Goal: Obtain resource: Obtain resource

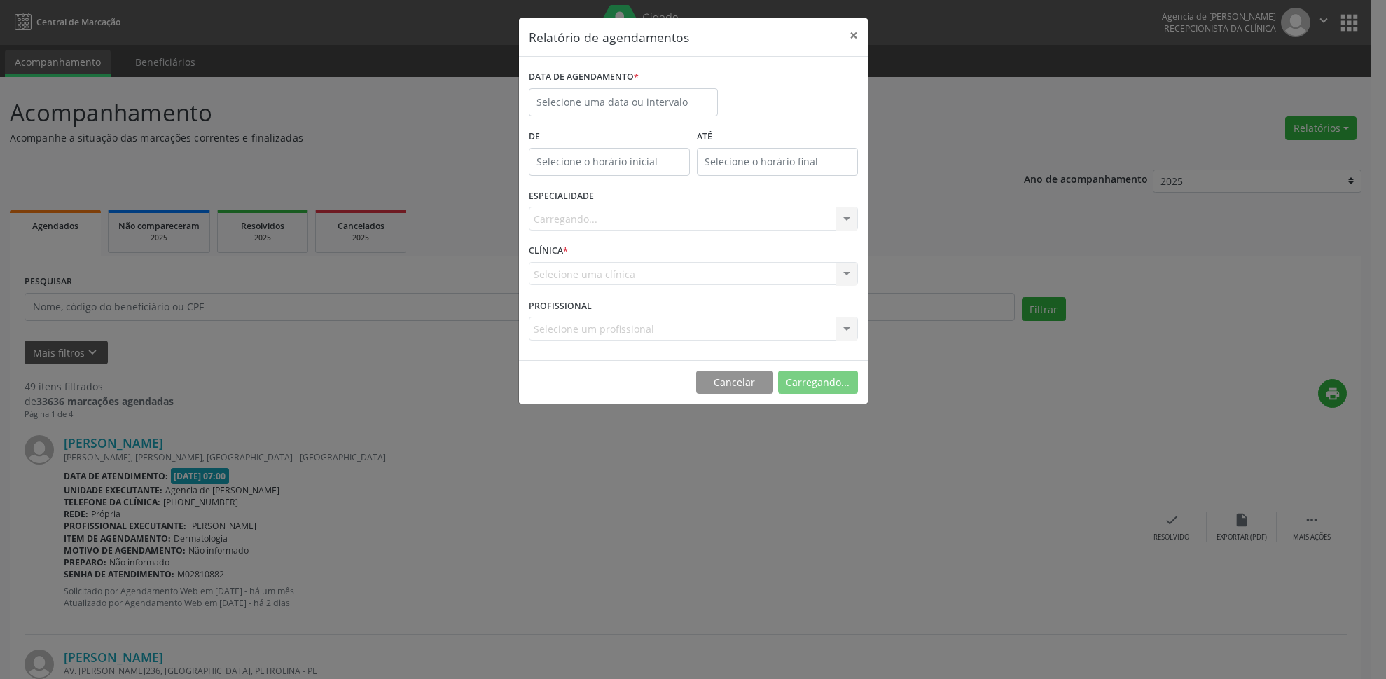
select select "7"
click at [645, 97] on input "text" at bounding box center [623, 102] width 189 height 28
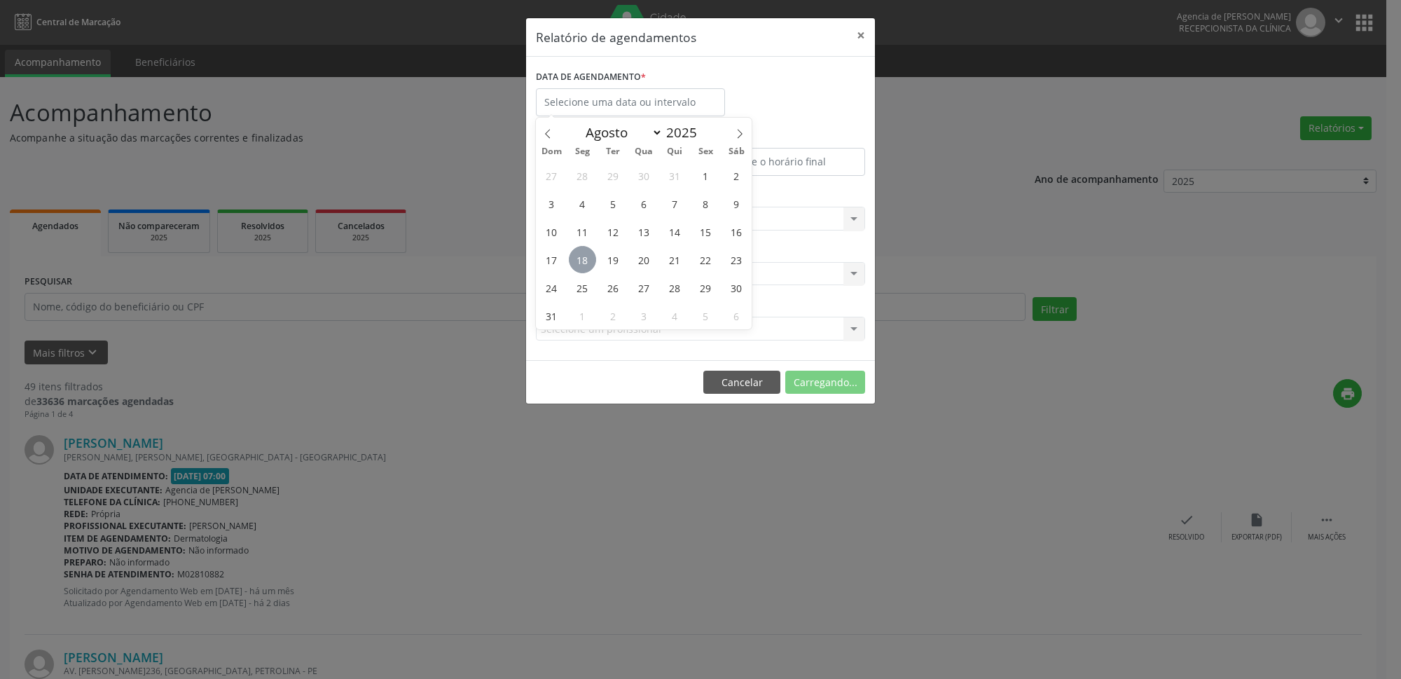
click at [582, 260] on span "18" at bounding box center [582, 259] width 27 height 27
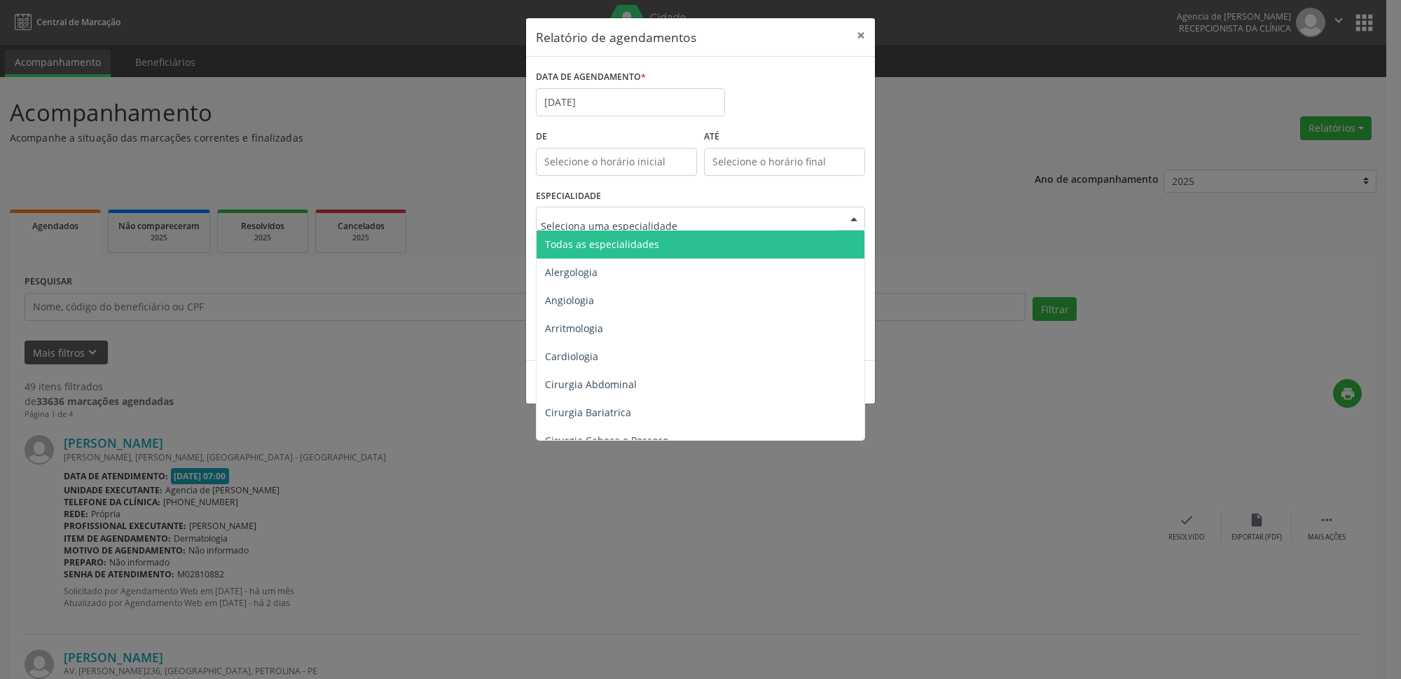
click at [605, 255] on span "Todas as especialidades" at bounding box center [701, 244] width 330 height 28
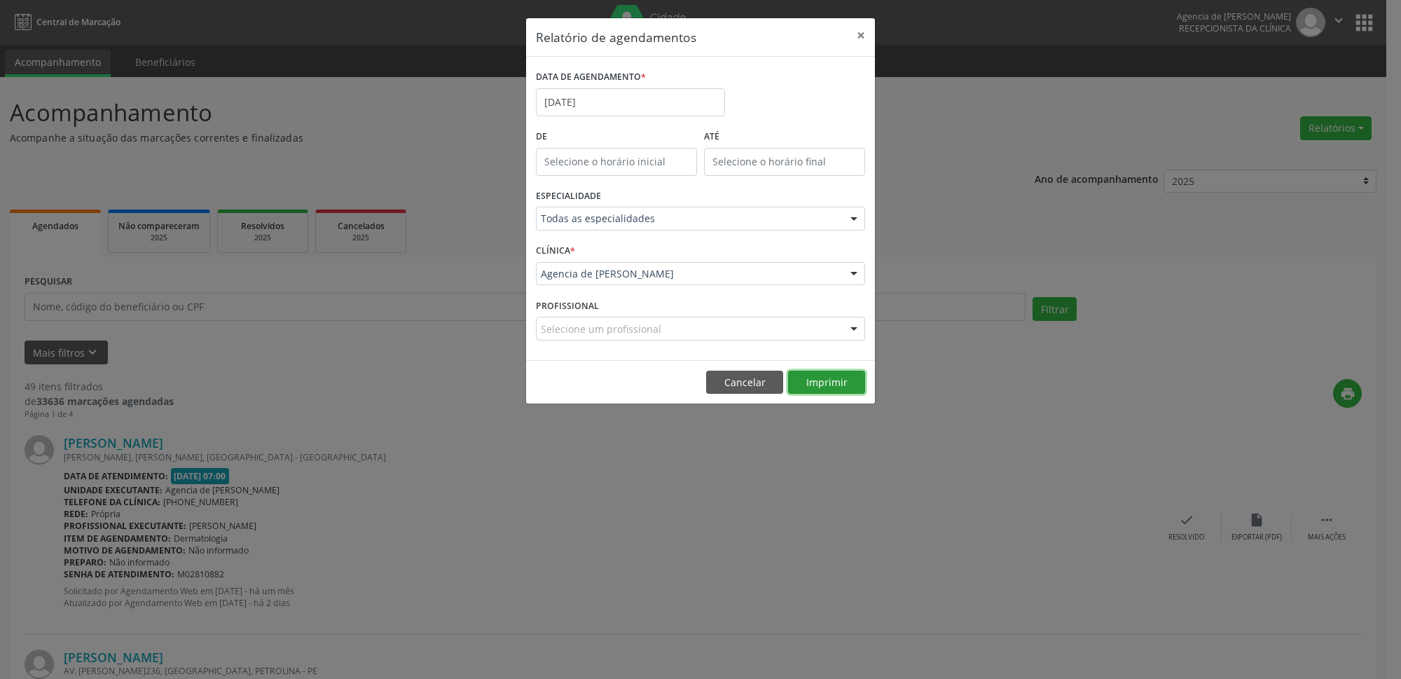
click at [847, 387] on button "Imprimir" at bounding box center [826, 382] width 77 height 24
click at [611, 109] on input "[DATE]" at bounding box center [630, 102] width 189 height 28
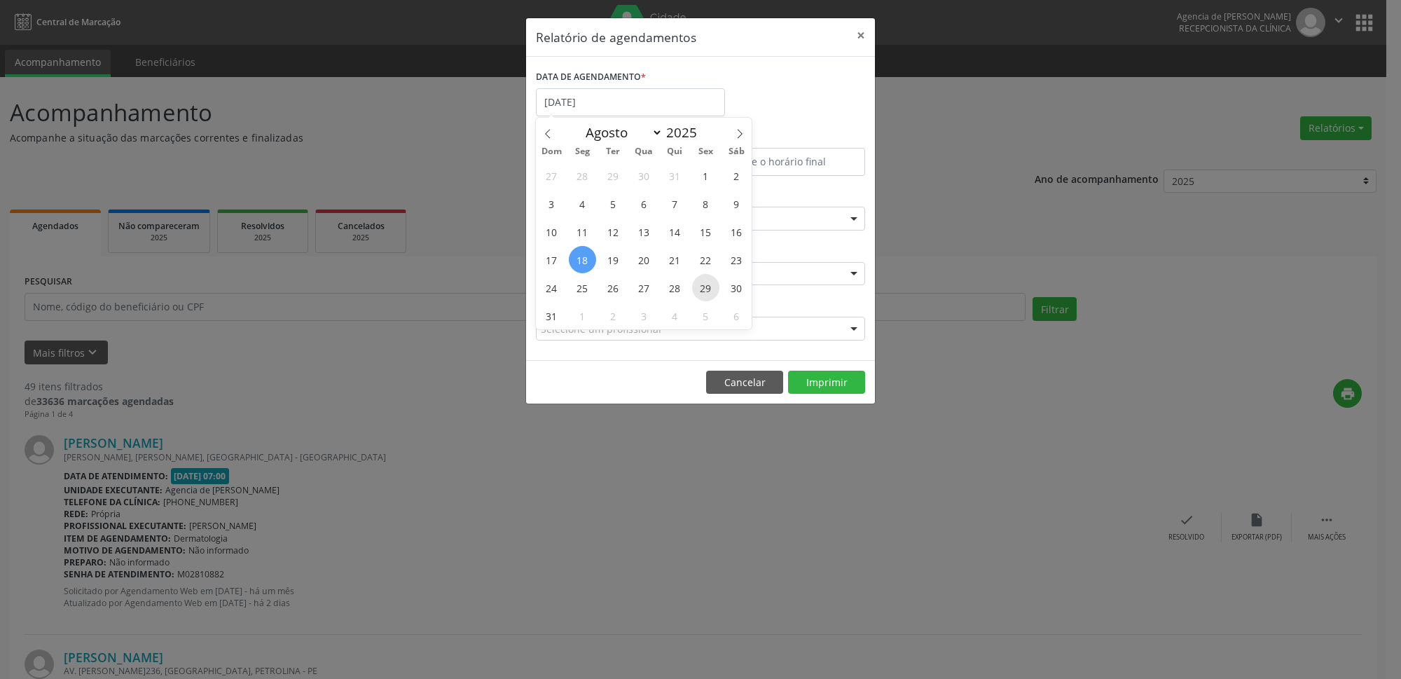
click at [710, 294] on span "29" at bounding box center [705, 287] width 27 height 27
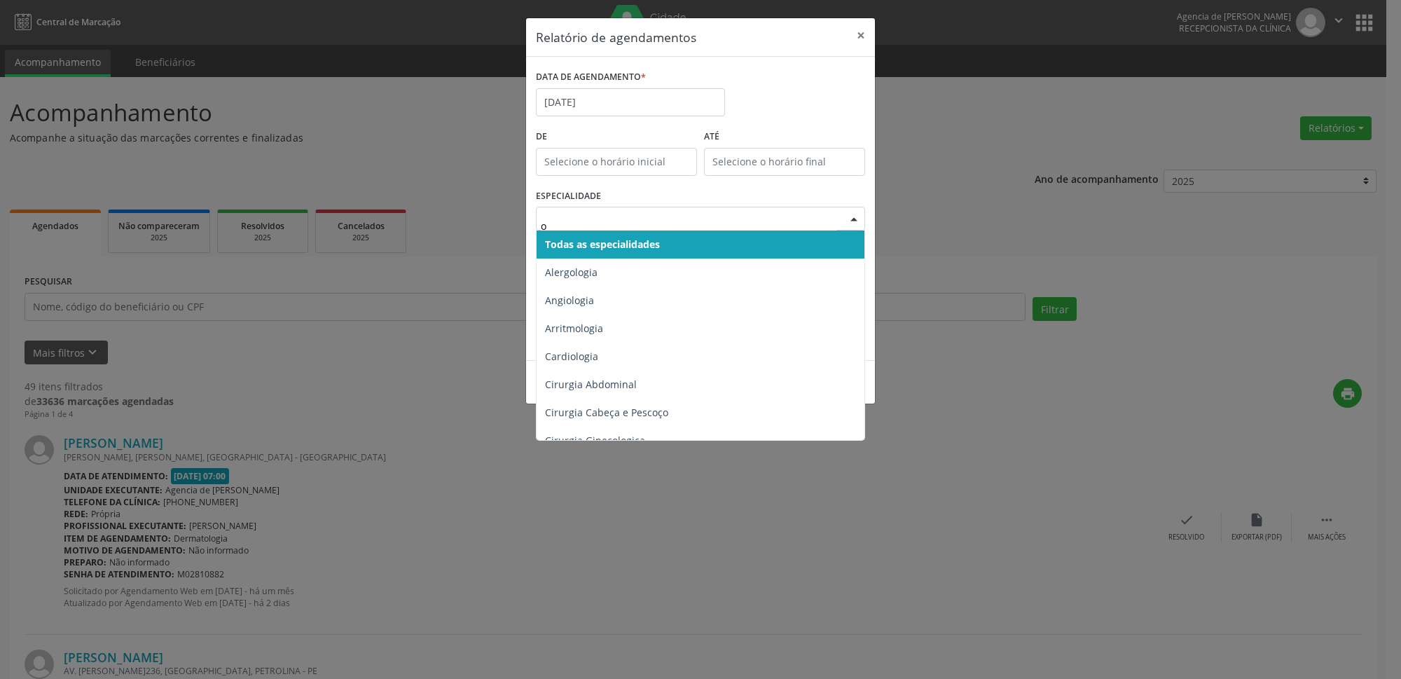
type input "or"
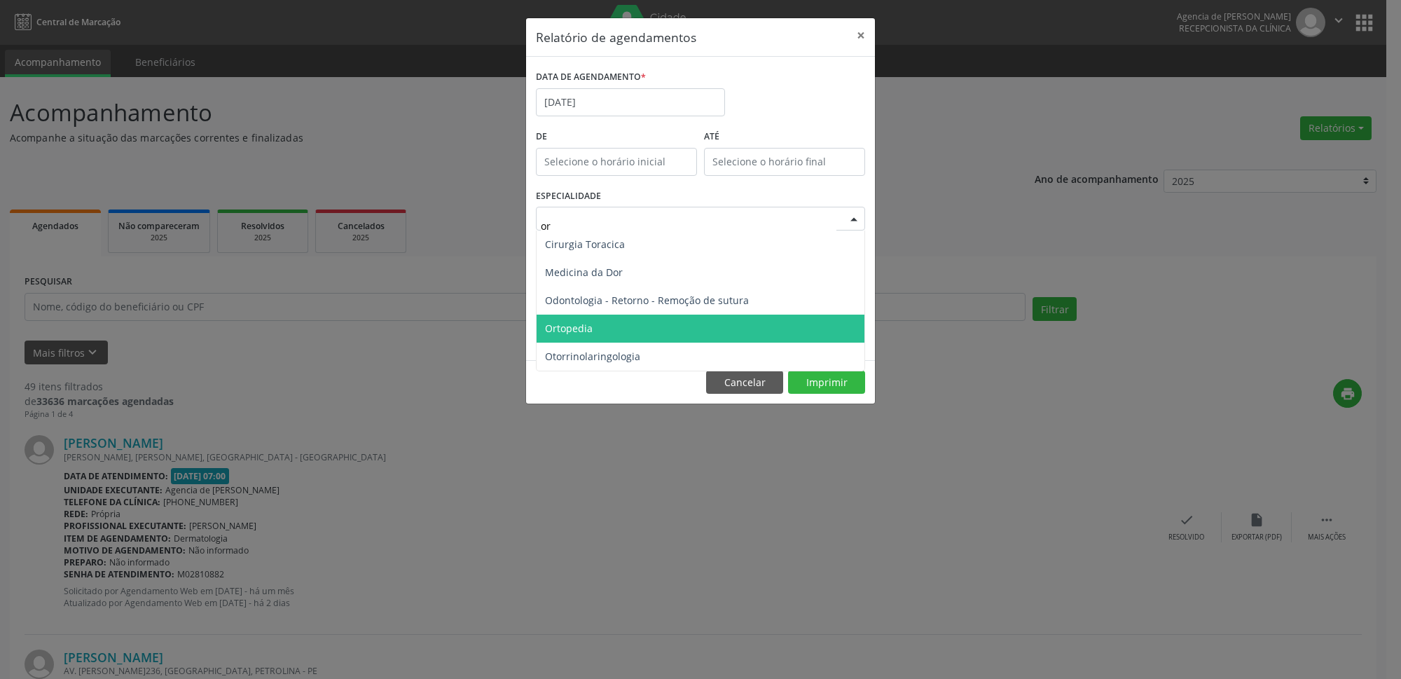
click at [641, 329] on span "Ortopedia" at bounding box center [700, 328] width 328 height 28
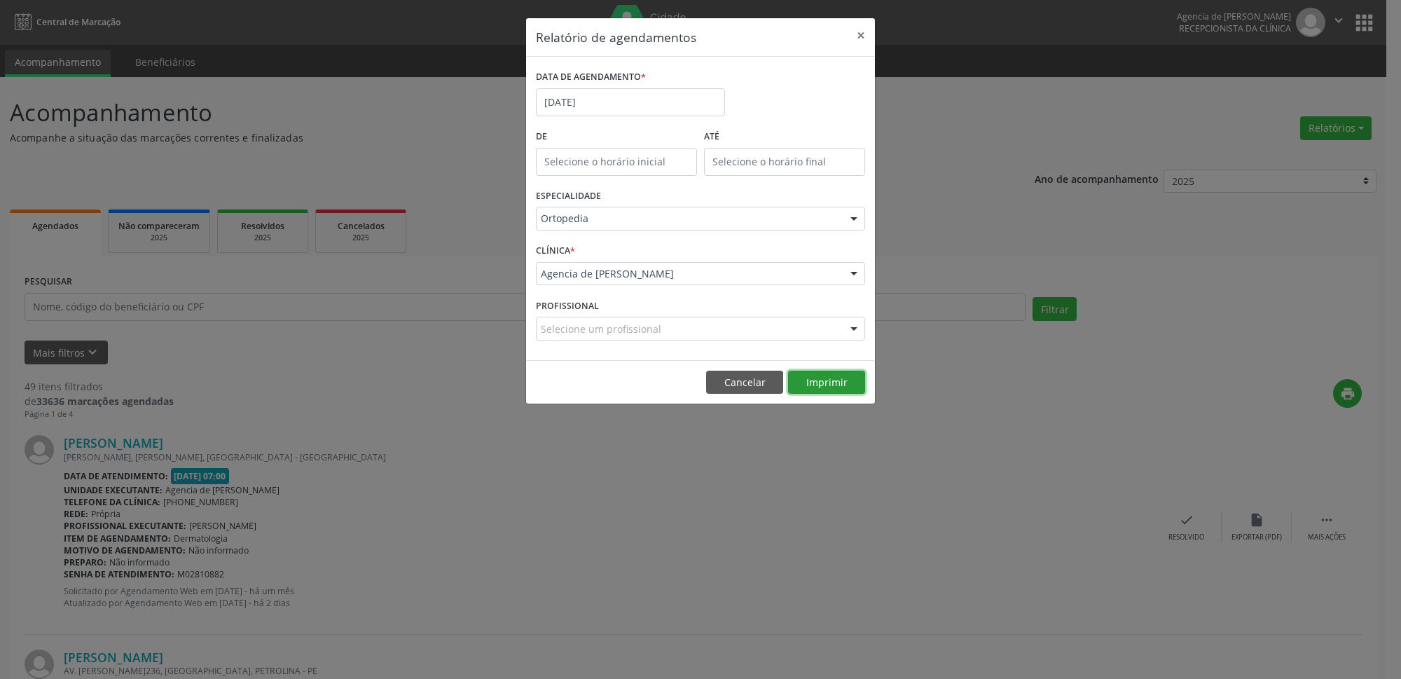
click at [840, 386] on button "Imprimir" at bounding box center [826, 382] width 77 height 24
click at [644, 111] on input "[DATE]" at bounding box center [630, 102] width 189 height 28
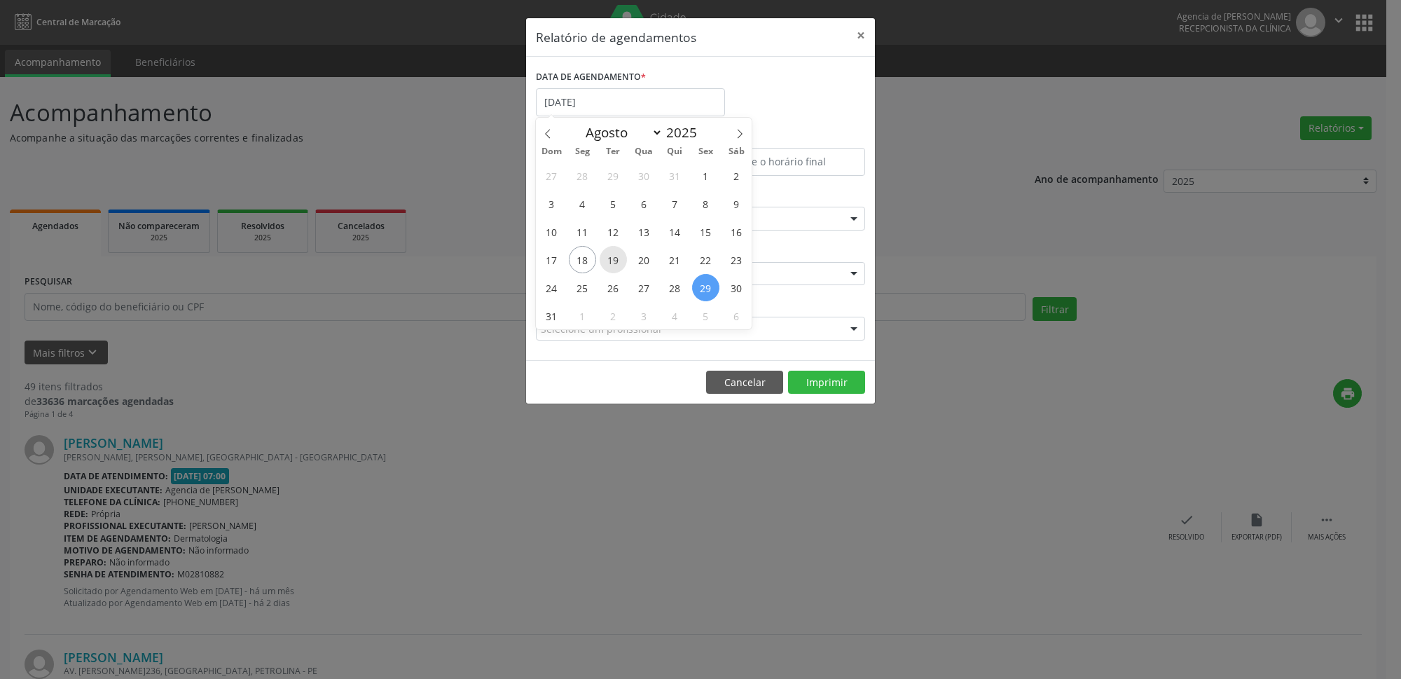
click at [619, 260] on span "19" at bounding box center [612, 259] width 27 height 27
click at [617, 260] on div "CLÍNICA * Agencia de Petrolina Agencia de [PERSON_NAME] resultado encontrado pa…" at bounding box center [700, 267] width 336 height 55
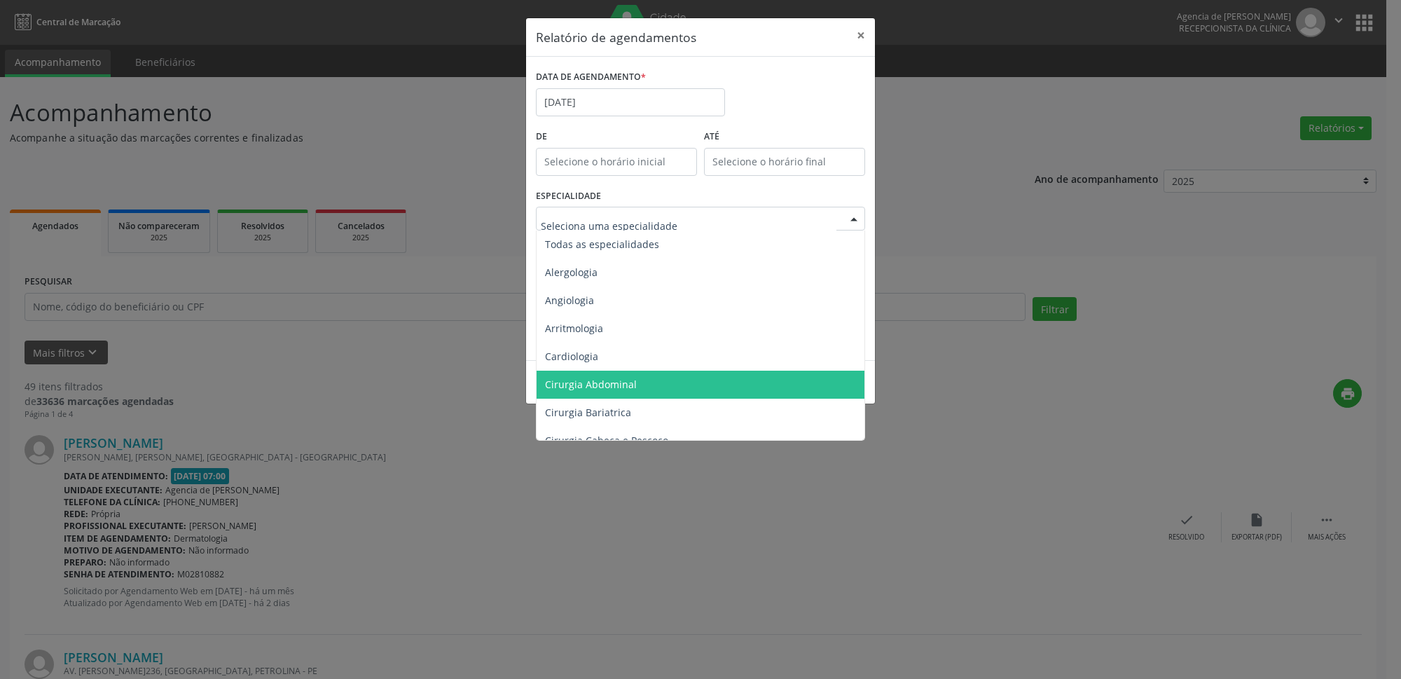
click at [646, 221] on input "text" at bounding box center [689, 225] width 296 height 28
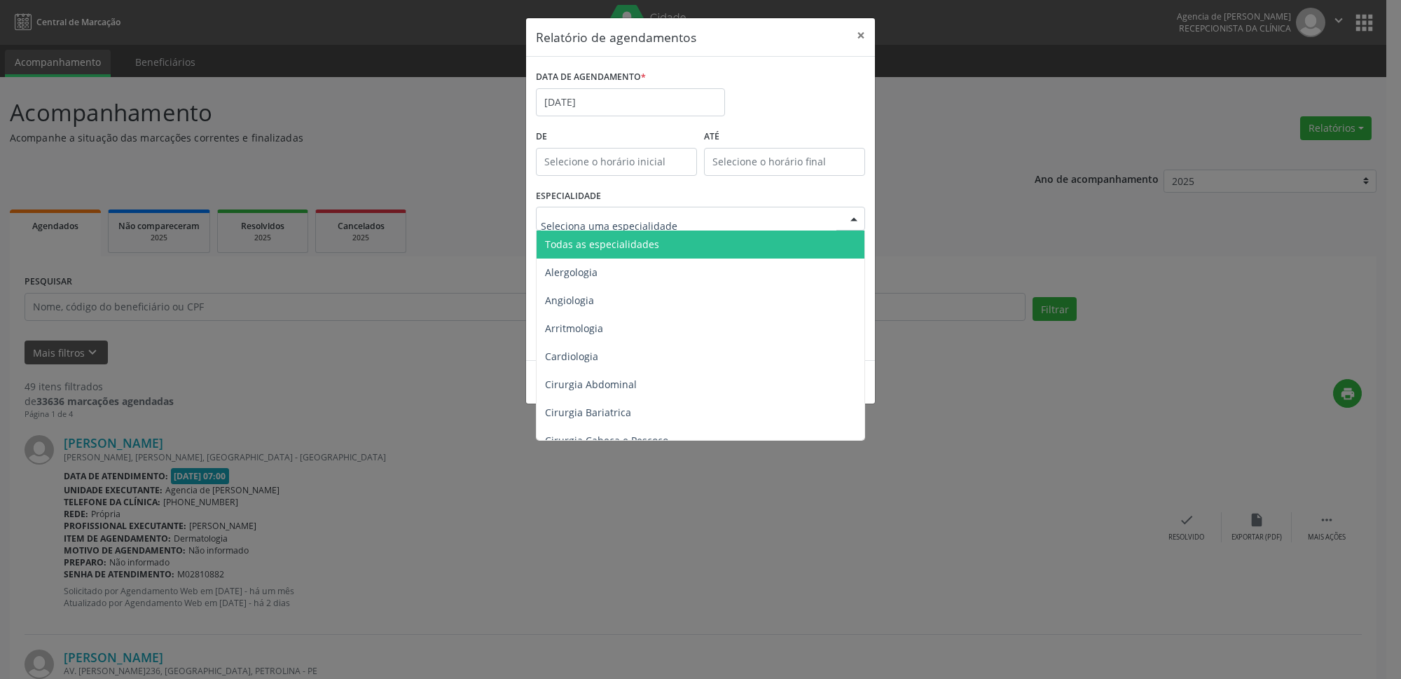
click at [627, 249] on span "Todas as especialidades" at bounding box center [602, 243] width 114 height 13
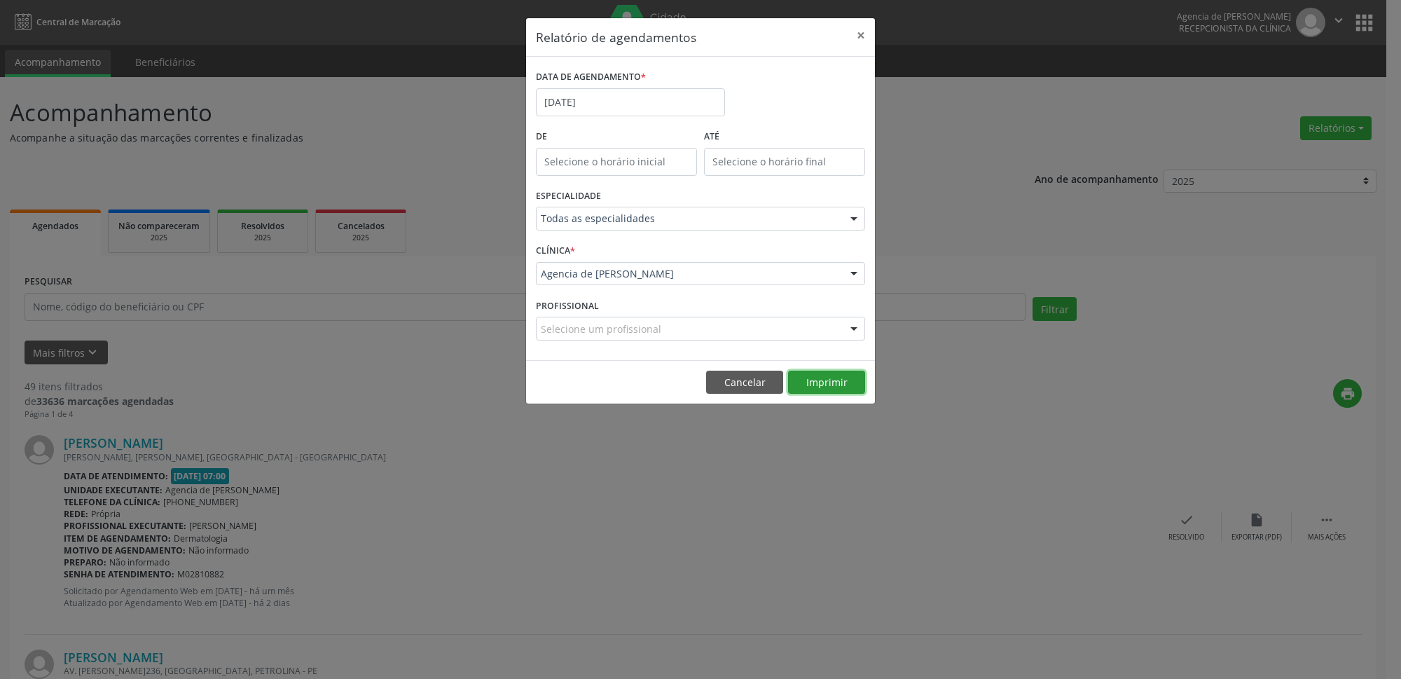
click at [826, 382] on button "Imprimir" at bounding box center [826, 382] width 77 height 24
